Goal: Ask a question

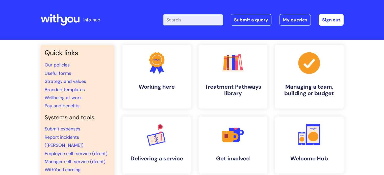
click at [202, 20] on input "Enter your search term here..." at bounding box center [192, 19] width 59 height 11
click at [264, 19] on link "Submit a query" at bounding box center [250, 20] width 41 height 12
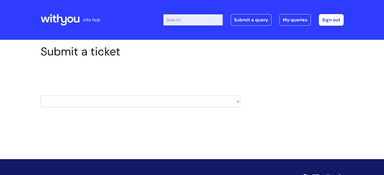
click at [156, 101] on select "HR / People IT and Support Clinical Drug Alerts Finance Accounts Data Support T…" at bounding box center [140, 102] width 199 height 12
select select "learning_and_development"
click at [41, 96] on select "HR / People IT and Support Clinical Drug Alerts Finance Accounts Data Support T…" at bounding box center [140, 102] width 199 height 12
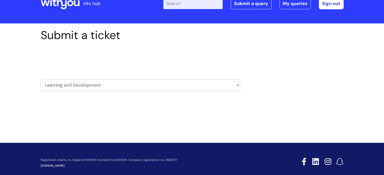
scroll to position [24, 0]
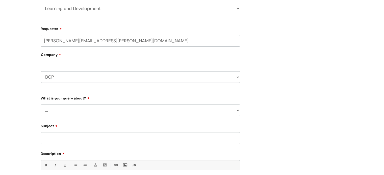
scroll to position [101, 0]
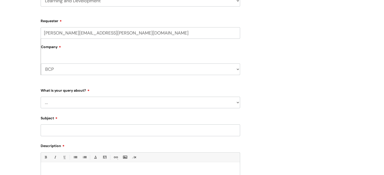
click at [77, 98] on select "... Question about a training course or session booking Ask about apprenticeshi…" at bounding box center [140, 103] width 199 height 12
click at [77, 100] on select "... Question about a training course or session booking Ask about apprenticeshi…" at bounding box center [140, 103] width 199 height 12
select select "Can’t log in or access learning"
click at [41, 97] on select "... Question about a training course or session booking Ask about apprenticeshi…" at bounding box center [140, 103] width 199 height 12
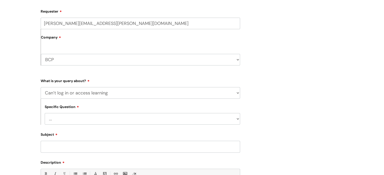
scroll to position [151, 0]
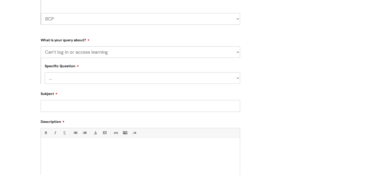
click at [82, 80] on select "... Issue accessing WithYou Learning Issue accessing an internal course Issue a…" at bounding box center [142, 78] width 195 height 12
select select "Issue accessing WithYou Learning"
click at [45, 73] on select "... Issue accessing WithYou Learning Issue accessing an internal course Issue a…" at bounding box center [142, 78] width 195 height 12
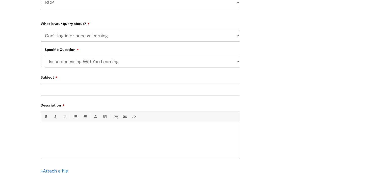
scroll to position [177, 0]
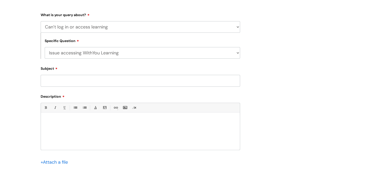
drag, startPoint x: 80, startPoint y: 99, endPoint x: 80, endPoint y: 89, distance: 10.1
click at [80, 99] on label "Description" at bounding box center [140, 96] width 199 height 6
click at [81, 85] on input "Subject" at bounding box center [140, 81] width 199 height 12
type input "New starter"
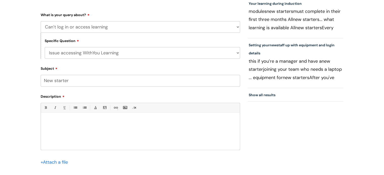
click at [153, 126] on div at bounding box center [140, 132] width 199 height 35
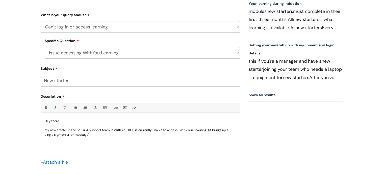
click at [56, 130] on p "My new starter in the housing support team in With You BCP is currently unable …" at bounding box center [140, 132] width 191 height 9
click at [66, 128] on p "My new starter in the housing support team in With You BCP is currently unable …" at bounding box center [140, 132] width 191 height 9
click at [67, 129] on p "My new starter in the housing support team in With You BCP is currently unable …" at bounding box center [140, 132] width 191 height 9
click at [148, 142] on div "Hey there, My new starter (agency) in the housing support team in With You BCP …" at bounding box center [140, 132] width 199 height 35
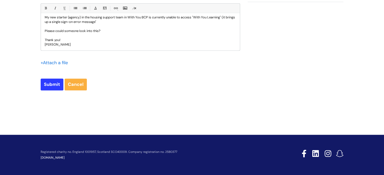
scroll to position [276, 0]
click at [45, 85] on input "Submit" at bounding box center [52, 85] width 23 height 12
type input "Please Wait..."
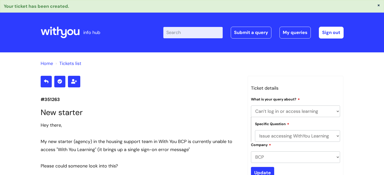
select select "Can’t log in or access learning"
select select "Issue accessing WithYou Learning"
